Goal: Task Accomplishment & Management: Use online tool/utility

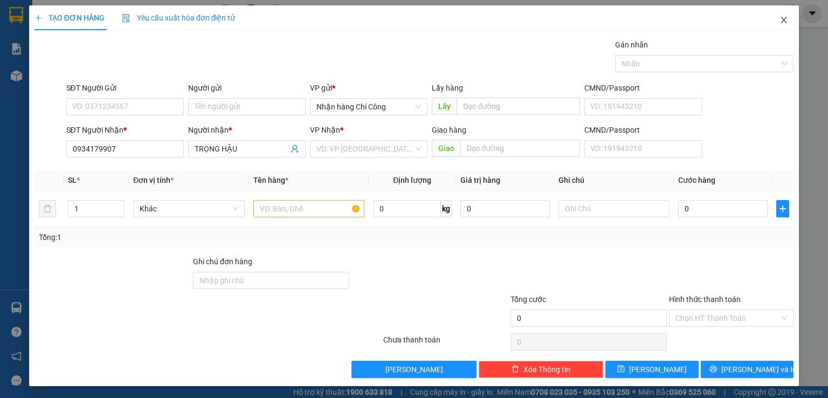
click at [779, 21] on icon "close" at bounding box center [783, 20] width 9 height 9
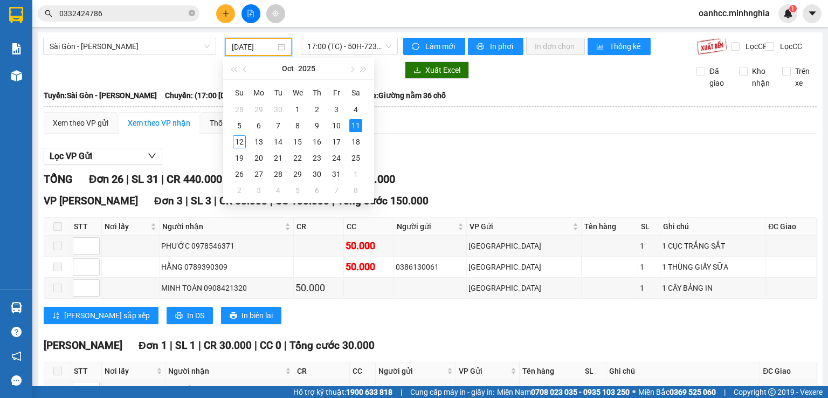
click at [248, 47] on input "[DATE]" at bounding box center [253, 47] width 43 height 12
click at [239, 143] on div "12" at bounding box center [239, 141] width 13 height 13
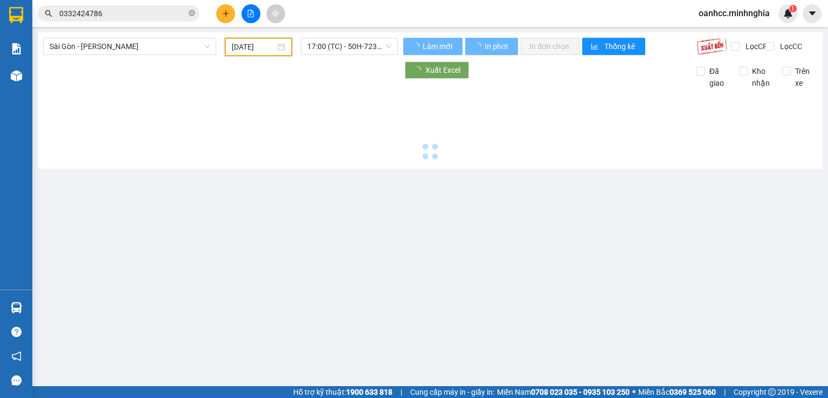
type input "[DATE]"
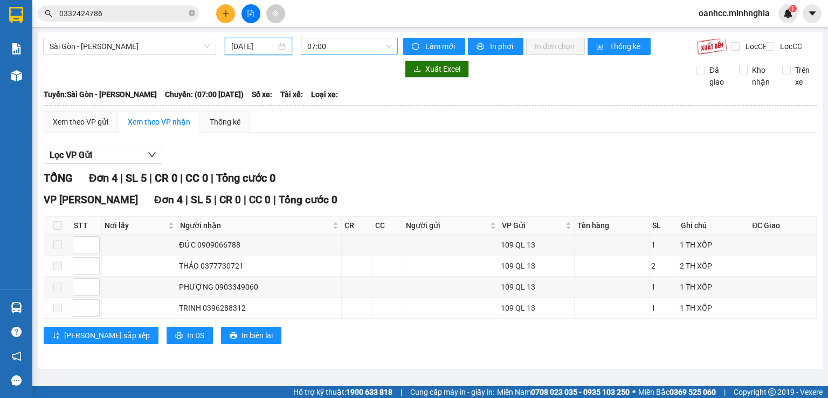
click at [346, 50] on span "07:00" at bounding box center [349, 46] width 85 height 16
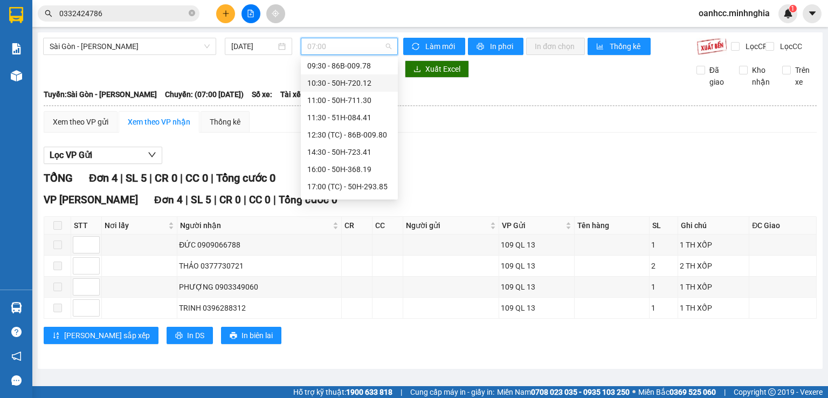
scroll to position [108, 0]
click at [340, 134] on div "17:00 (TC) - 50H-293.85" at bounding box center [349, 133] width 84 height 12
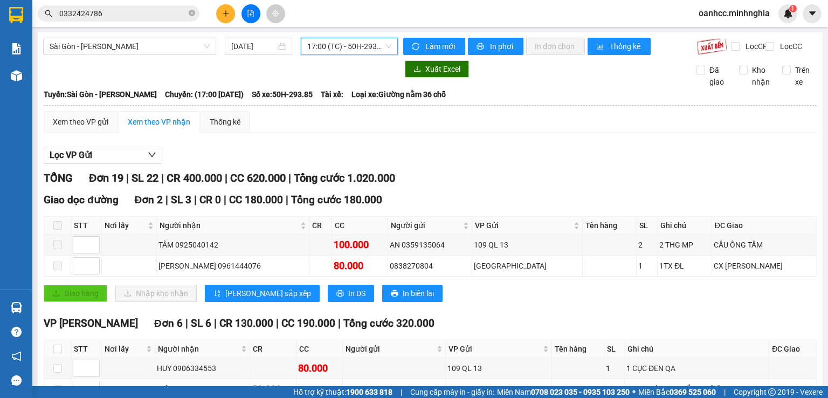
click at [319, 47] on span "17:00 (TC) - 50H-293.85" at bounding box center [349, 46] width 85 height 16
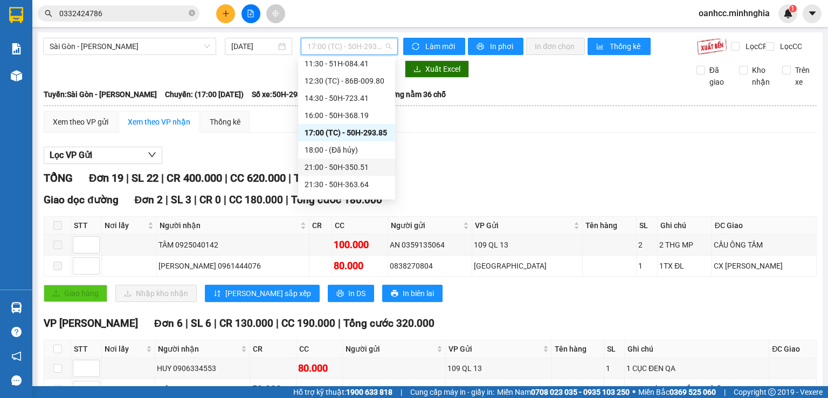
click at [336, 166] on div "21:00 - 50H-350.51" at bounding box center [346, 167] width 84 height 12
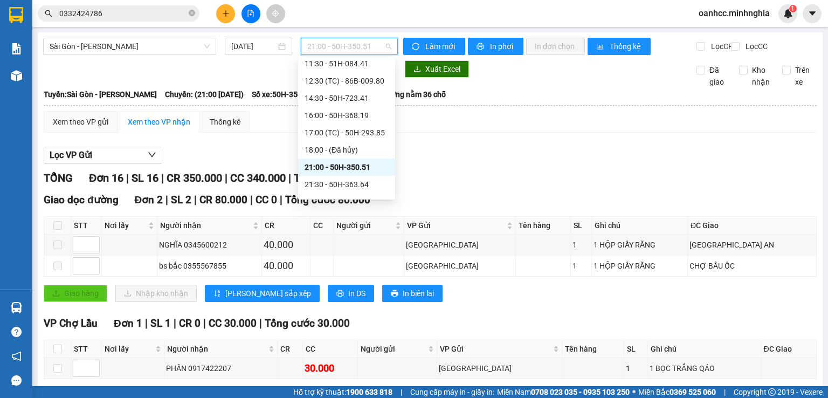
click at [326, 47] on span "21:00 - 50H-350.51" at bounding box center [349, 46] width 85 height 16
click at [330, 182] on div "21:30 - 50H-363.64" at bounding box center [346, 184] width 84 height 12
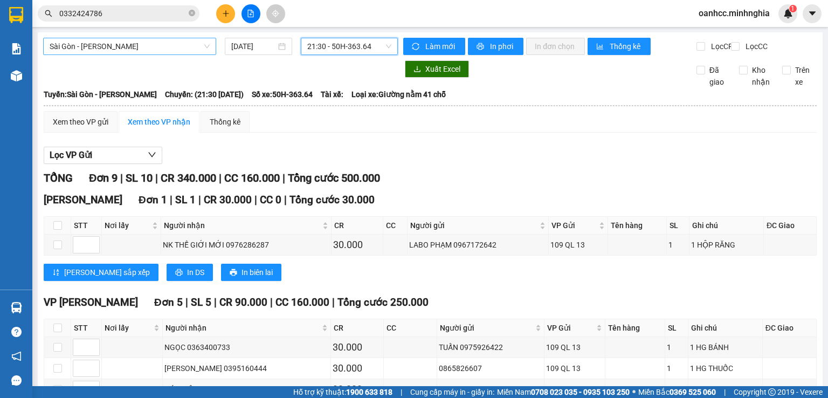
click at [116, 47] on span "Sài Gòn - [PERSON_NAME]" at bounding box center [130, 46] width 160 height 16
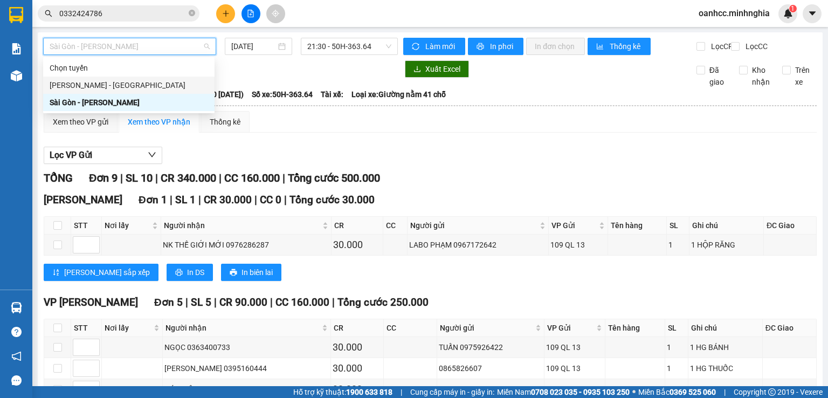
click at [91, 87] on div "[PERSON_NAME] - [GEOGRAPHIC_DATA]" at bounding box center [129, 85] width 158 height 12
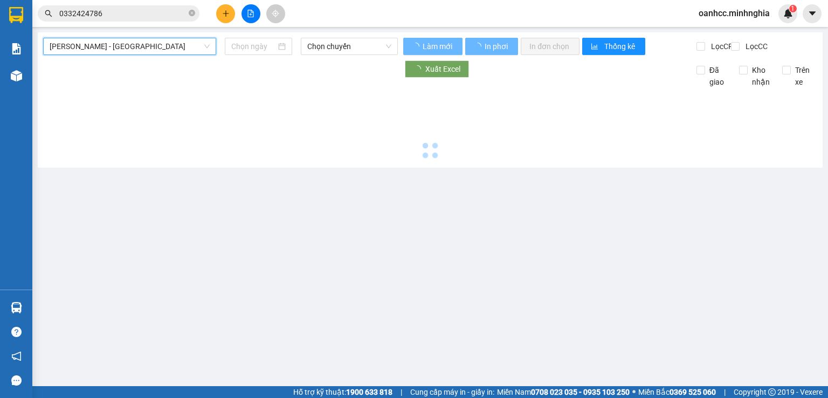
type input "[DATE]"
